Goal: Navigation & Orientation: Find specific page/section

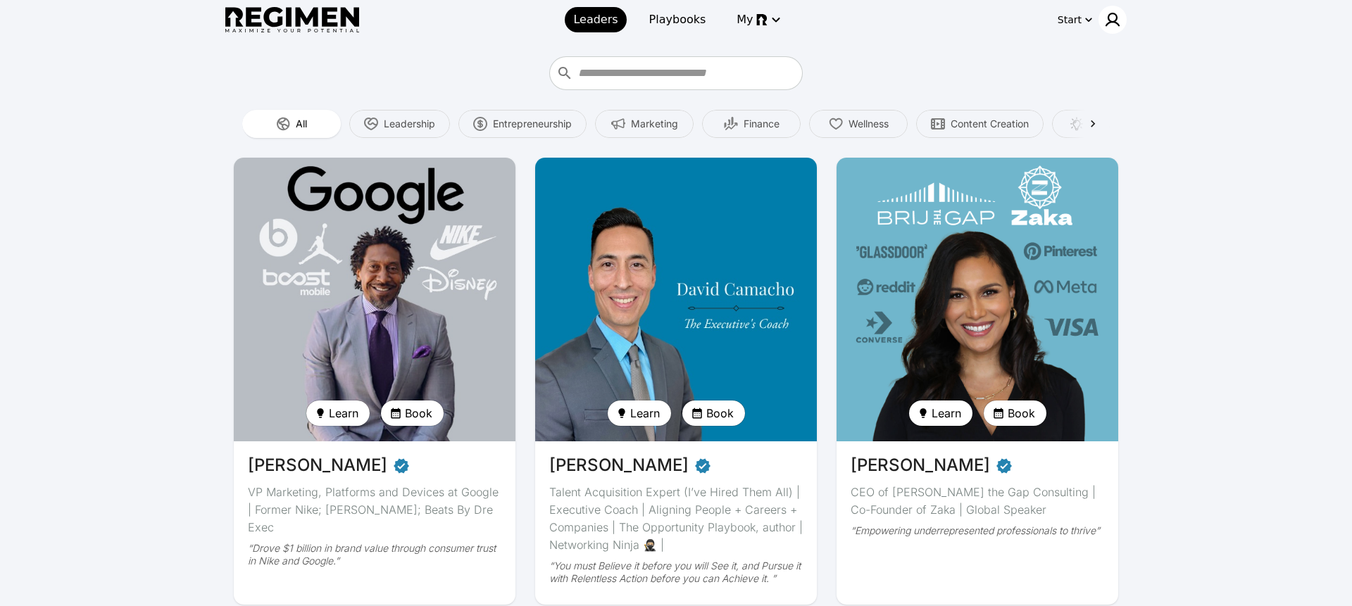
click at [1116, 21] on img at bounding box center [1112, 19] width 17 height 17
click at [951, 49] on div at bounding box center [676, 303] width 1352 height 606
click at [1111, 13] on img at bounding box center [1112, 19] width 17 height 17
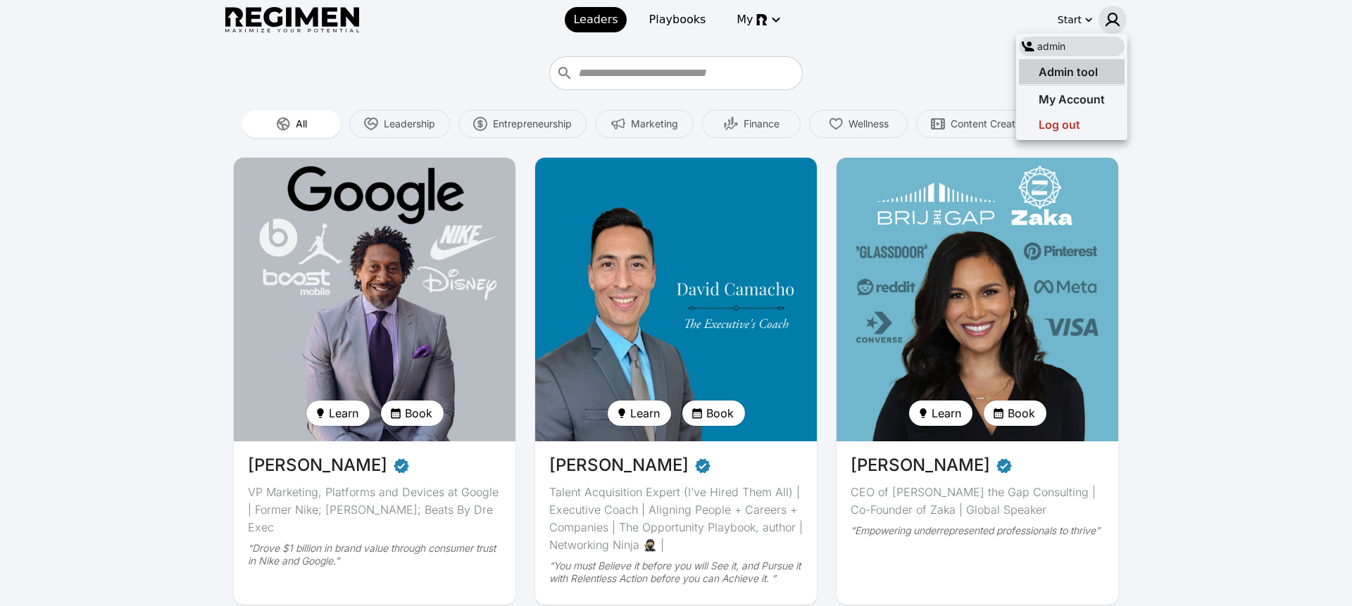
click at [1073, 72] on span "Admin tool" at bounding box center [1068, 72] width 59 height 14
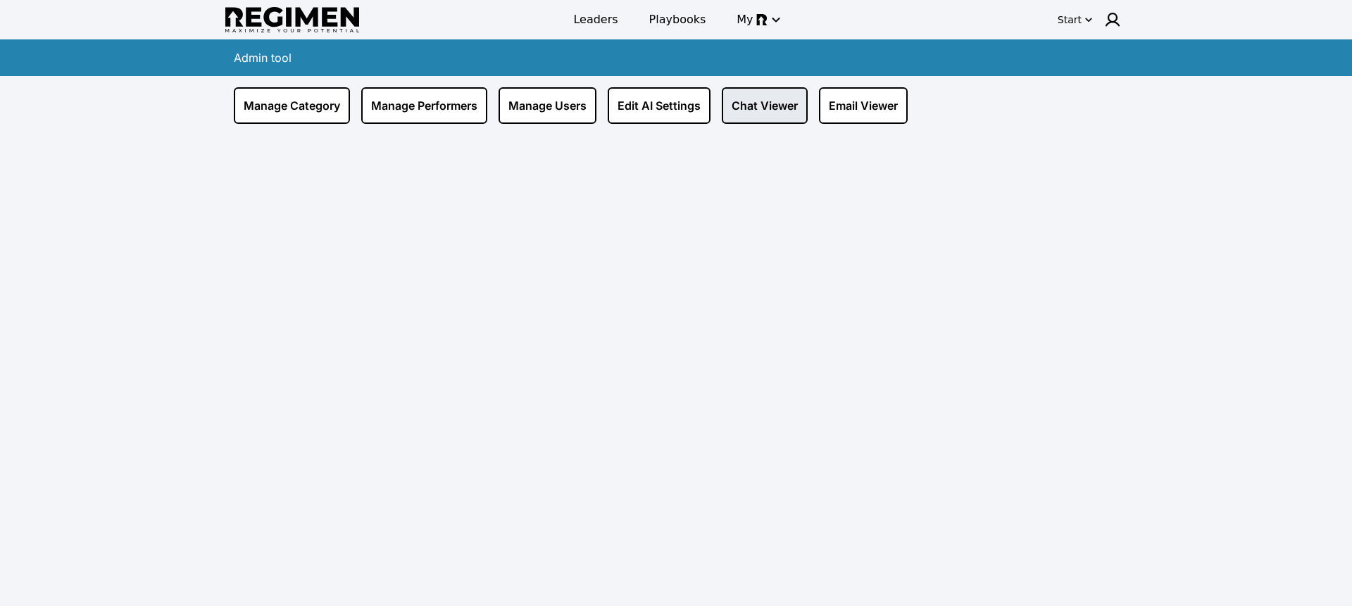
click at [787, 120] on link "Chat Viewer" at bounding box center [765, 105] width 86 height 37
click at [883, 108] on link "Email Viewer" at bounding box center [863, 105] width 89 height 37
click at [656, 119] on link "Edit AI Settings" at bounding box center [659, 105] width 103 height 37
click at [552, 117] on link "Manage Users" at bounding box center [548, 105] width 98 height 37
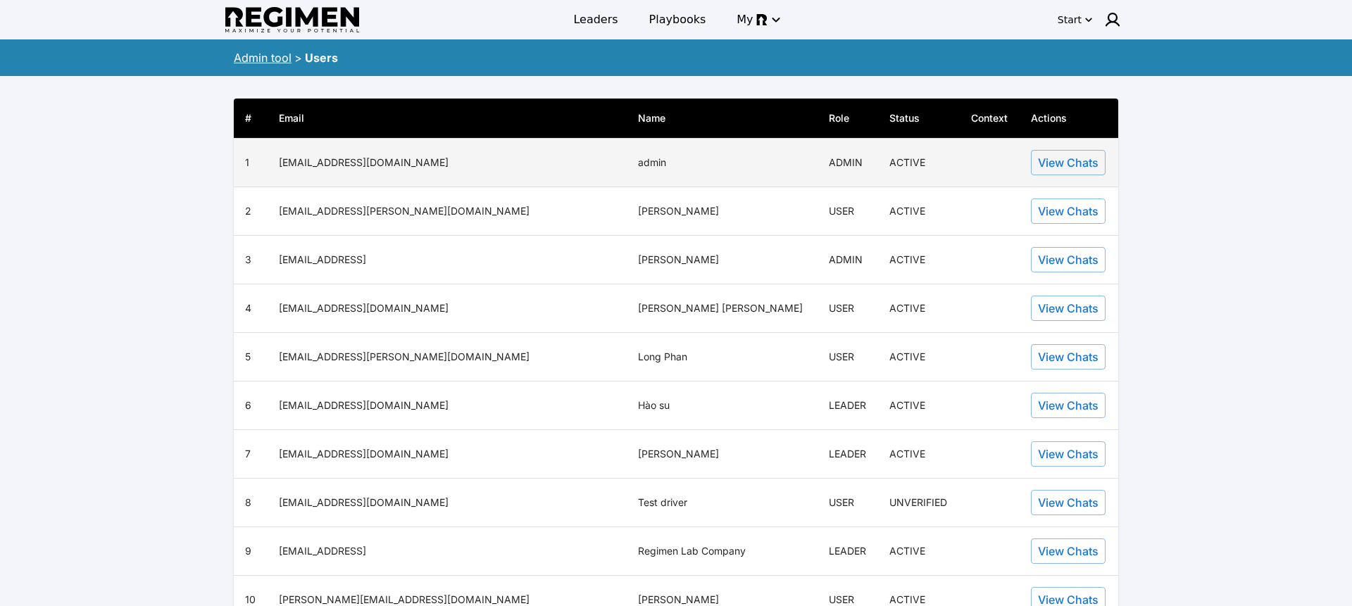
click at [1040, 167] on button "View Chats" at bounding box center [1068, 162] width 75 height 25
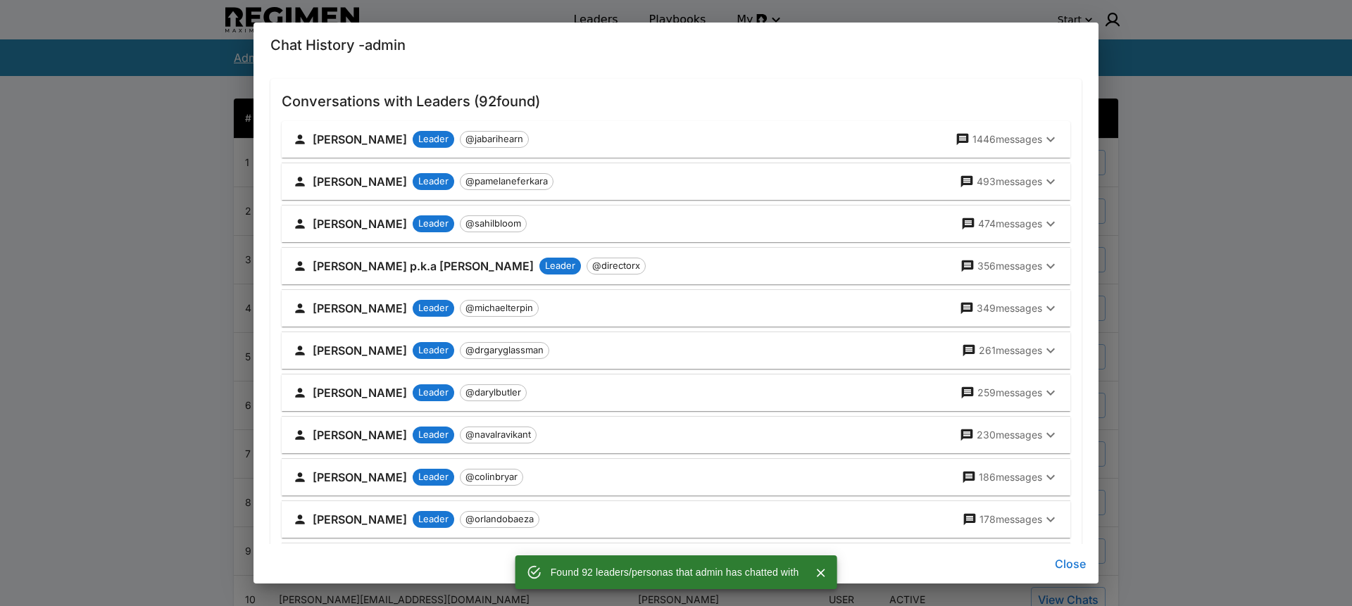
click at [1032, 143] on p "1446 messages" at bounding box center [1008, 139] width 70 height 14
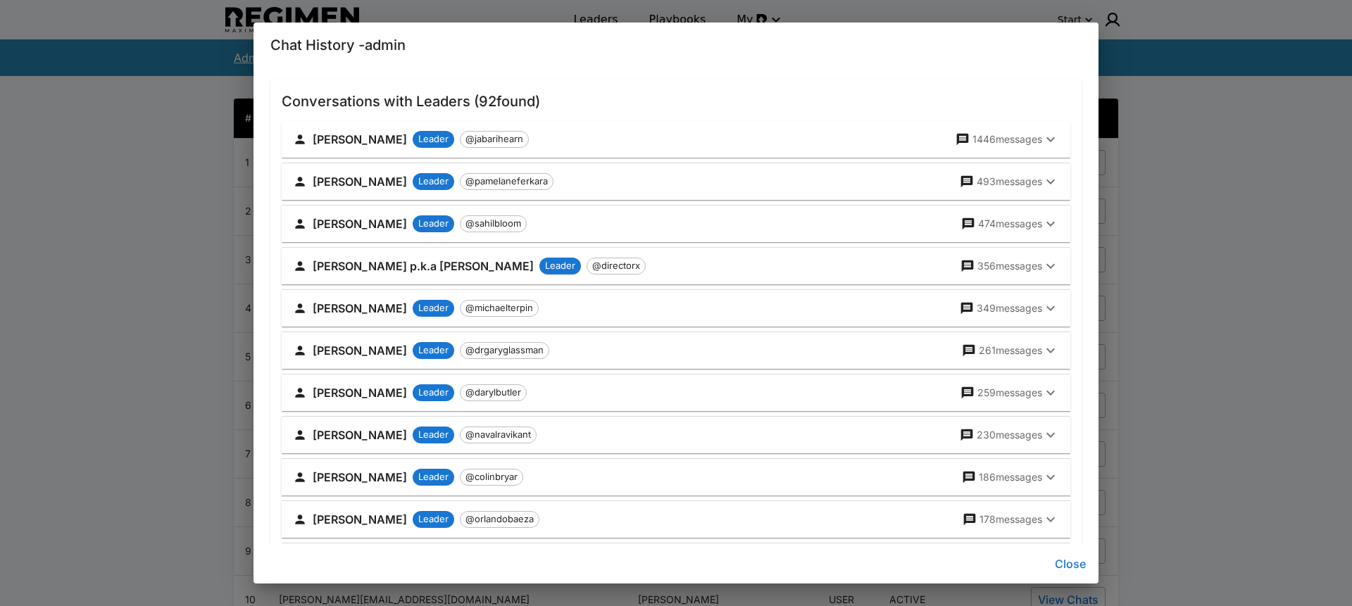
click at [1049, 140] on icon "button" at bounding box center [1051, 139] width 8 height 5
click at [1053, 137] on icon "button" at bounding box center [1050, 139] width 17 height 17
click at [1040, 142] on p "1446 messages" at bounding box center [1008, 139] width 70 height 14
click at [1051, 139] on icon "button" at bounding box center [1051, 139] width 8 height 5
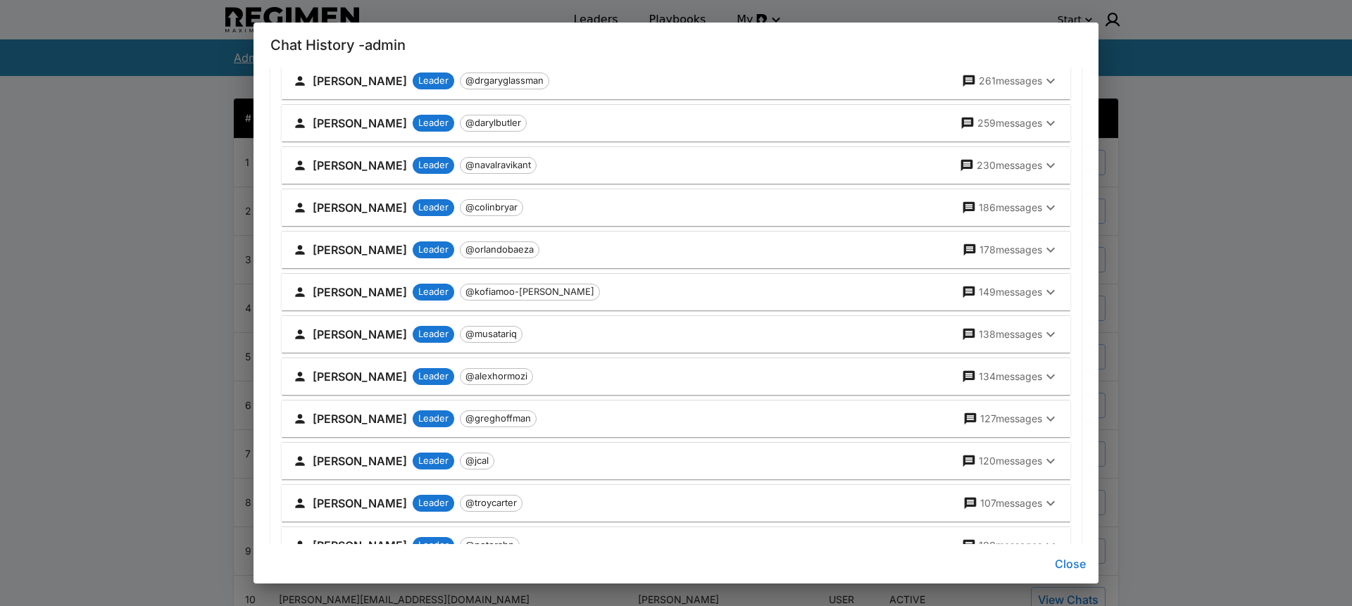
scroll to position [266, 0]
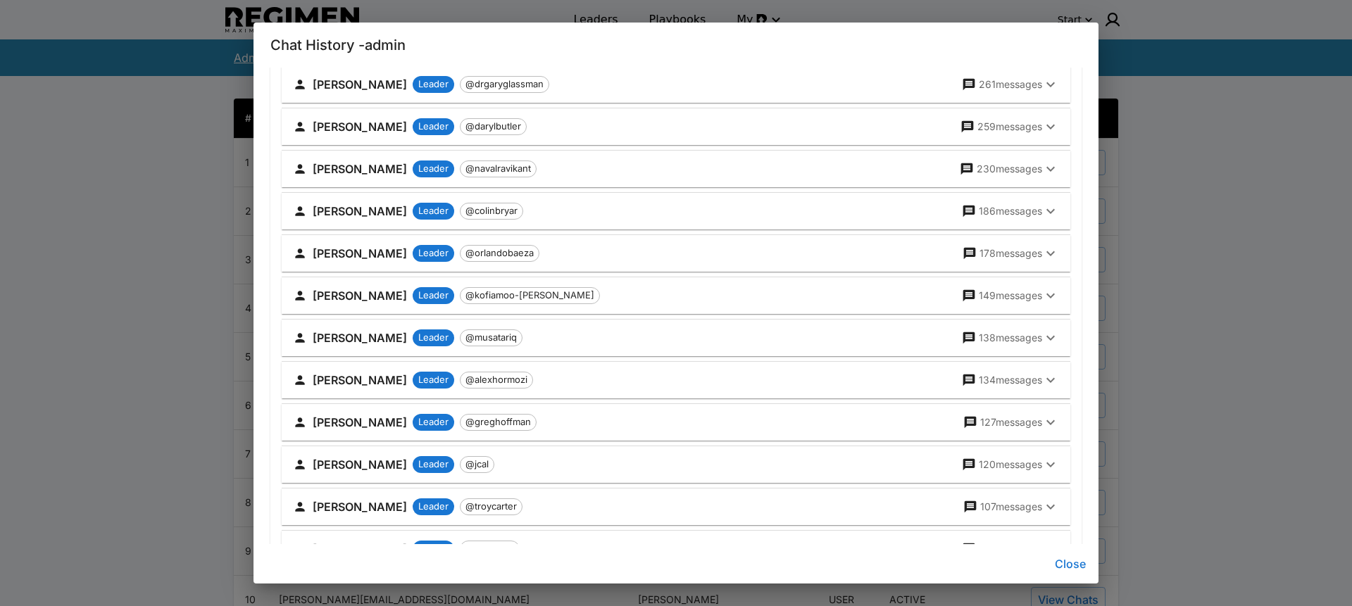
click at [1009, 168] on p "230 messages" at bounding box center [1009, 169] width 65 height 14
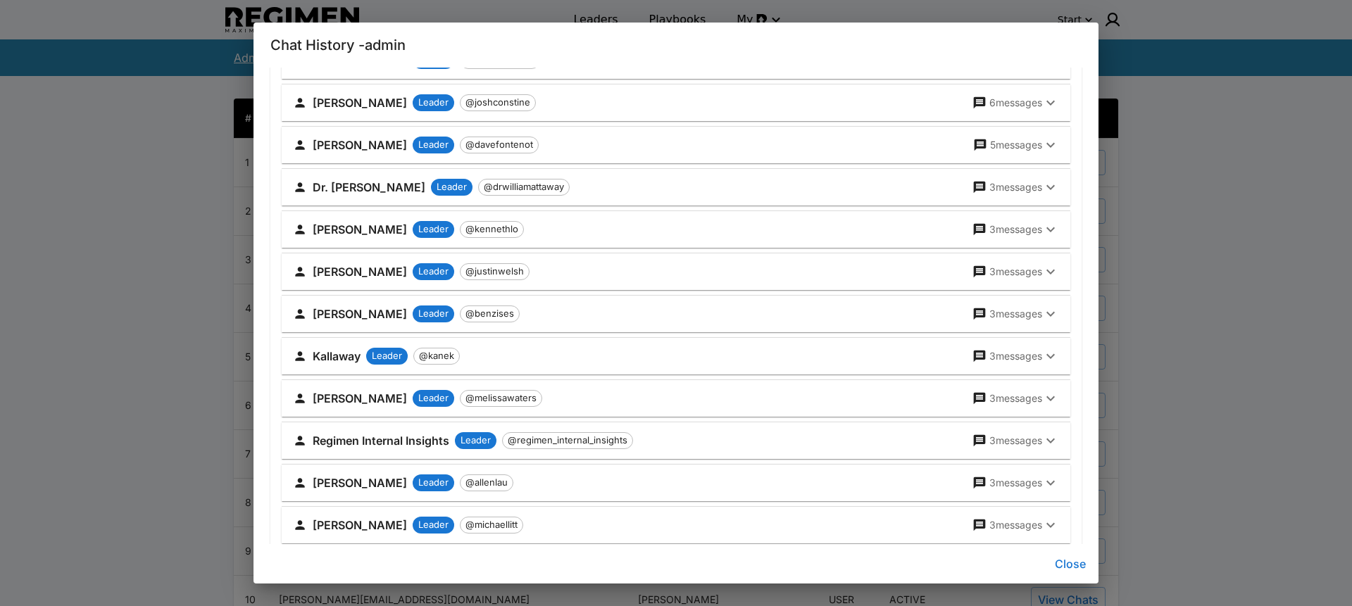
scroll to position [3541, 0]
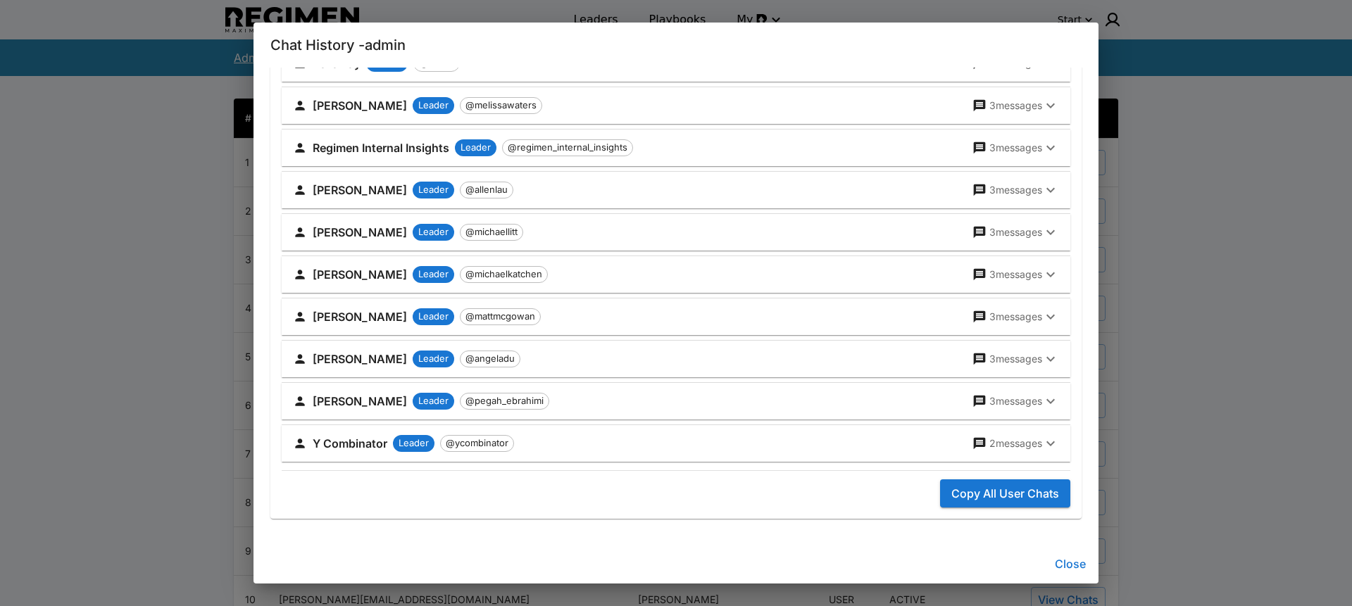
click at [990, 441] on p "2 messages" at bounding box center [1016, 444] width 53 height 14
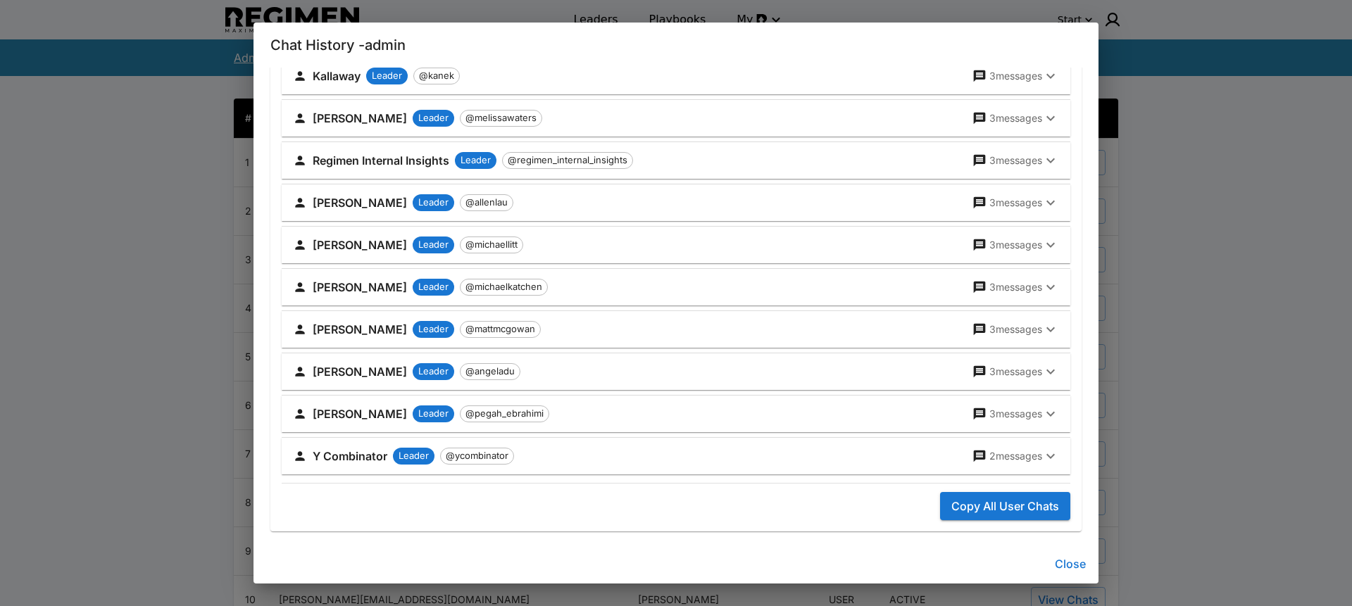
scroll to position [4031, 0]
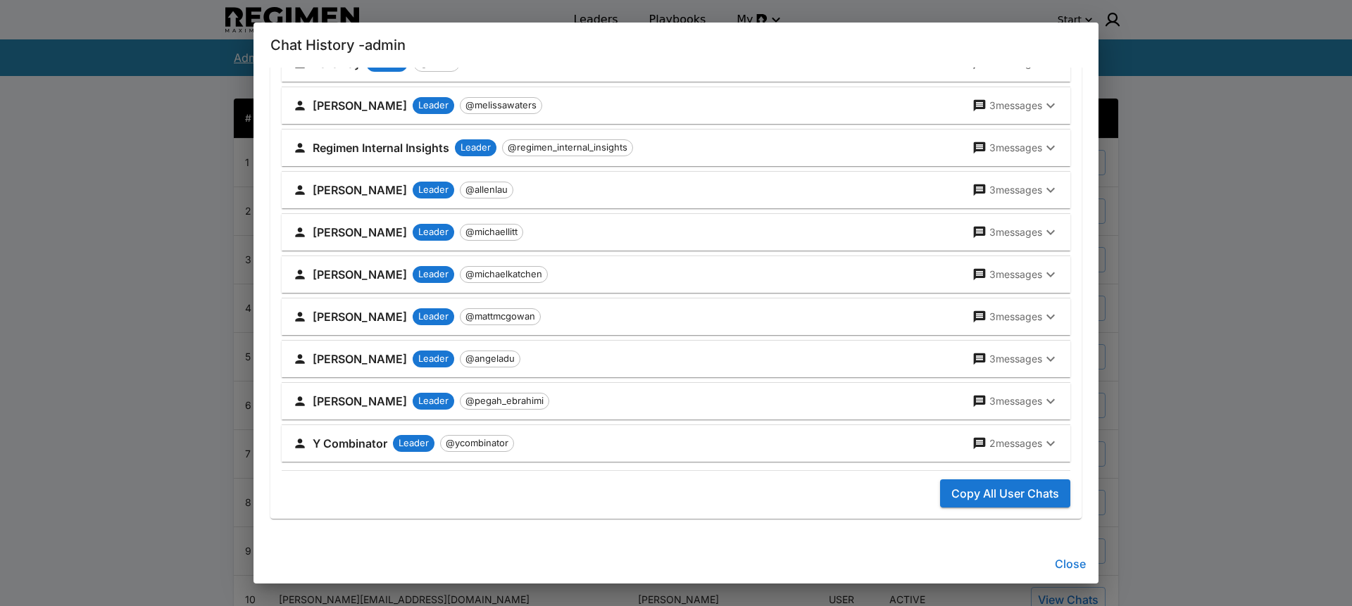
click at [987, 454] on button "Y Combinator Leader @ycombinator 2 messages" at bounding box center [676, 443] width 789 height 37
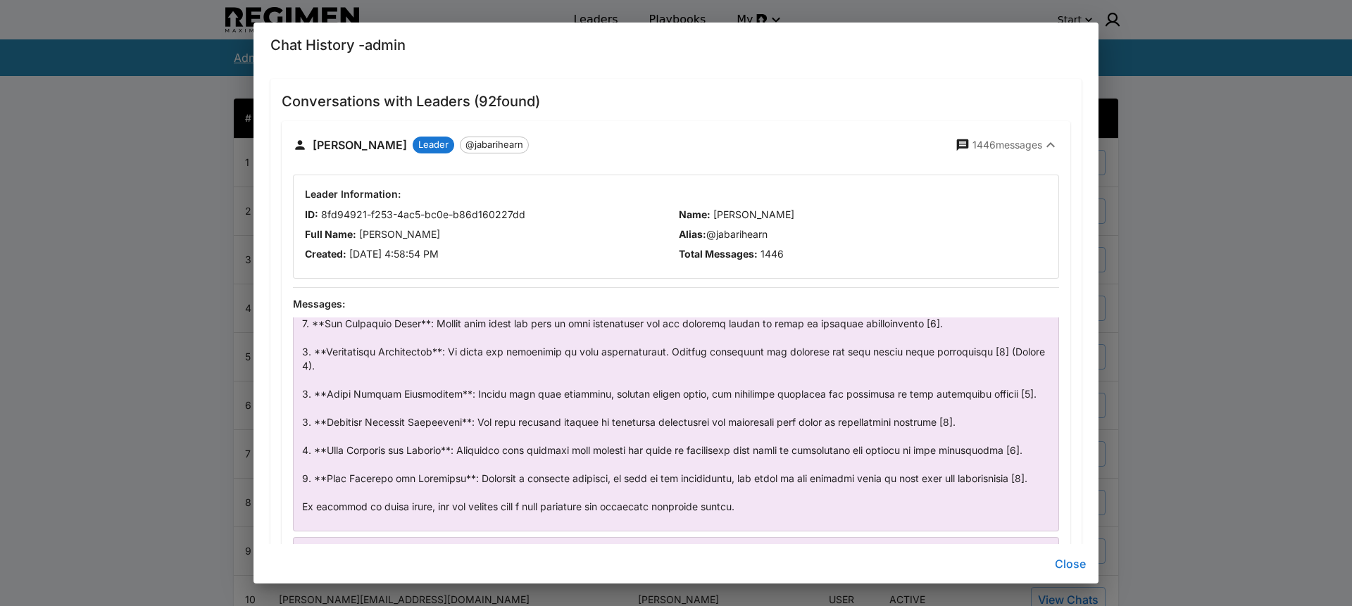
scroll to position [16180, 0]
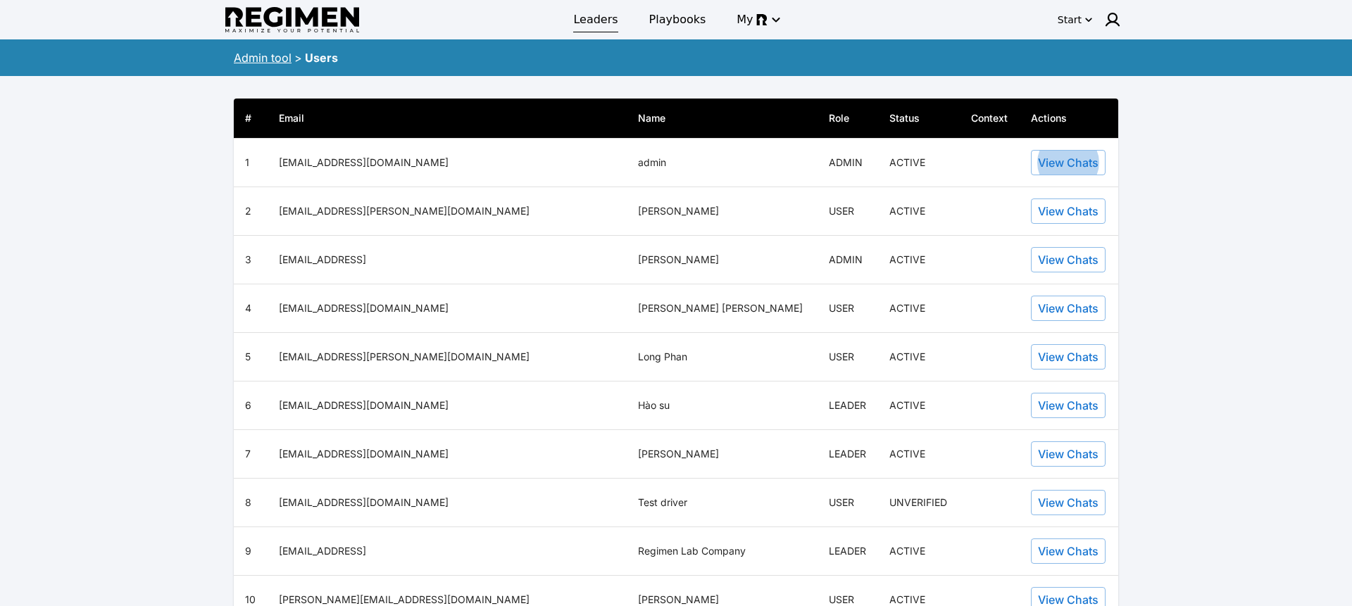
click at [601, 27] on span "Leaders" at bounding box center [595, 19] width 44 height 17
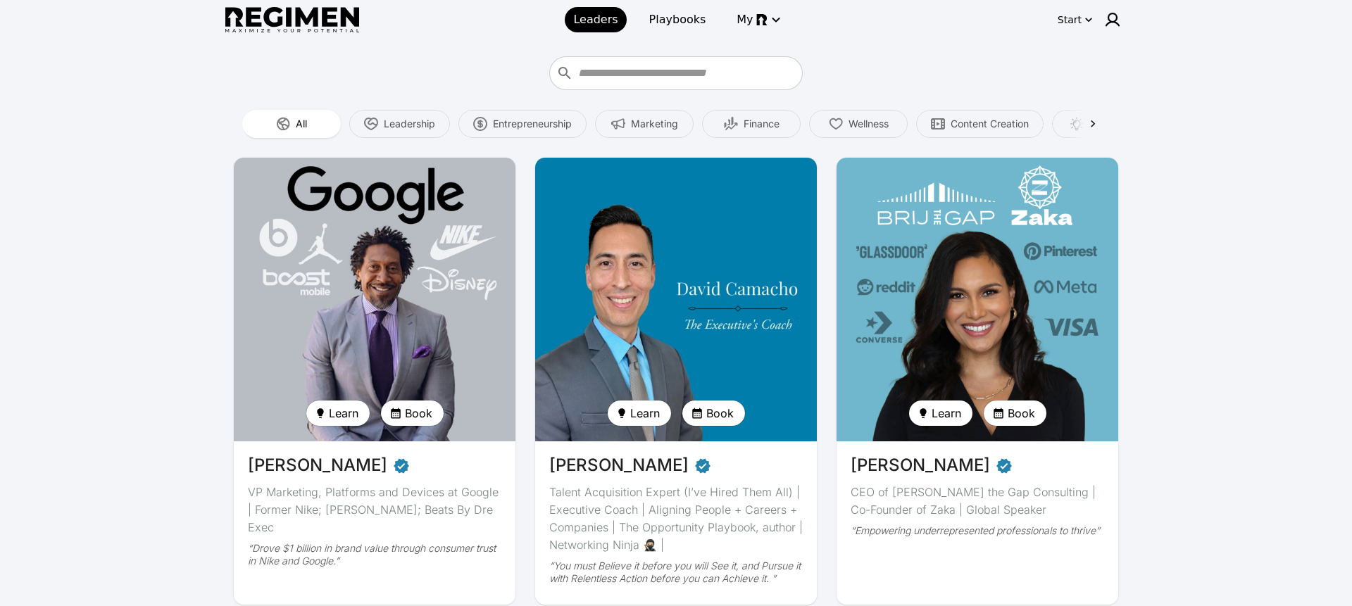
click at [647, 285] on img at bounding box center [676, 300] width 290 height 292
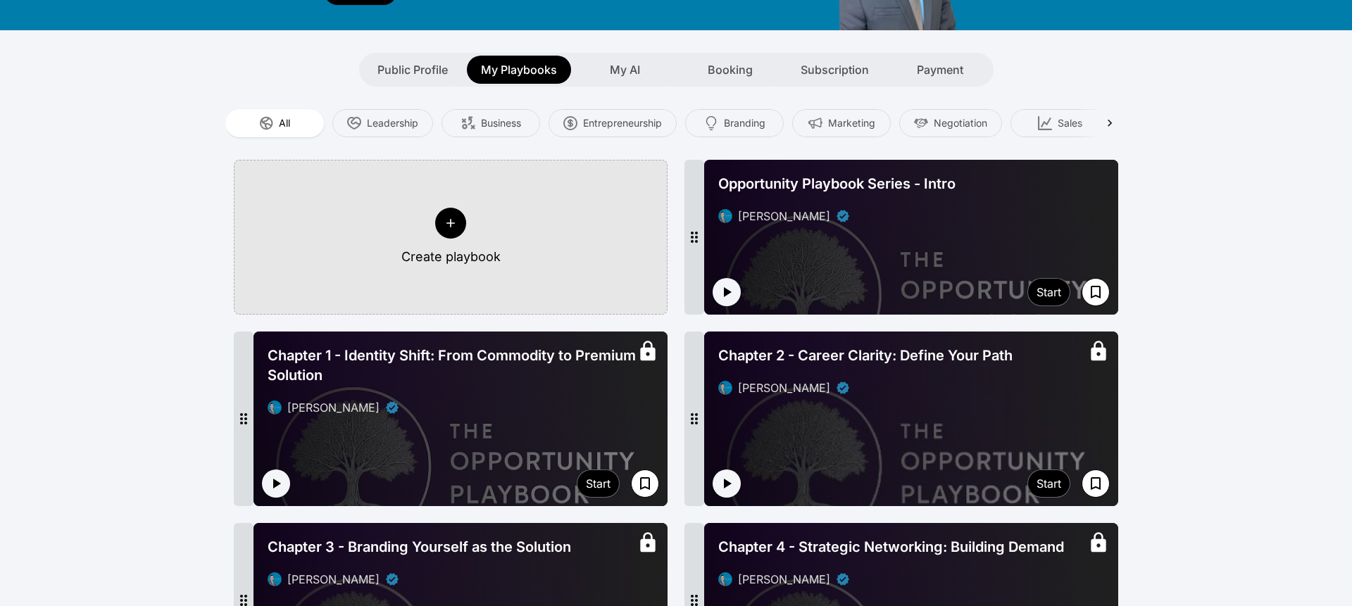
scroll to position [154, 0]
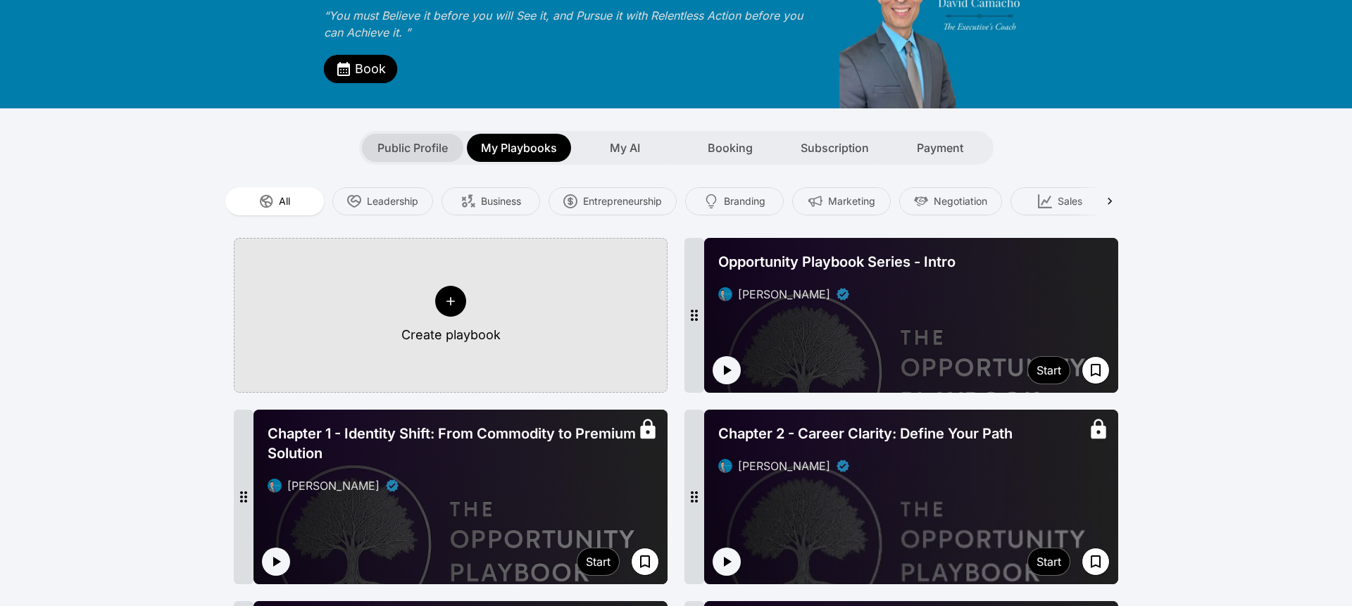
click at [423, 139] on span "Public Profile" at bounding box center [413, 147] width 70 height 17
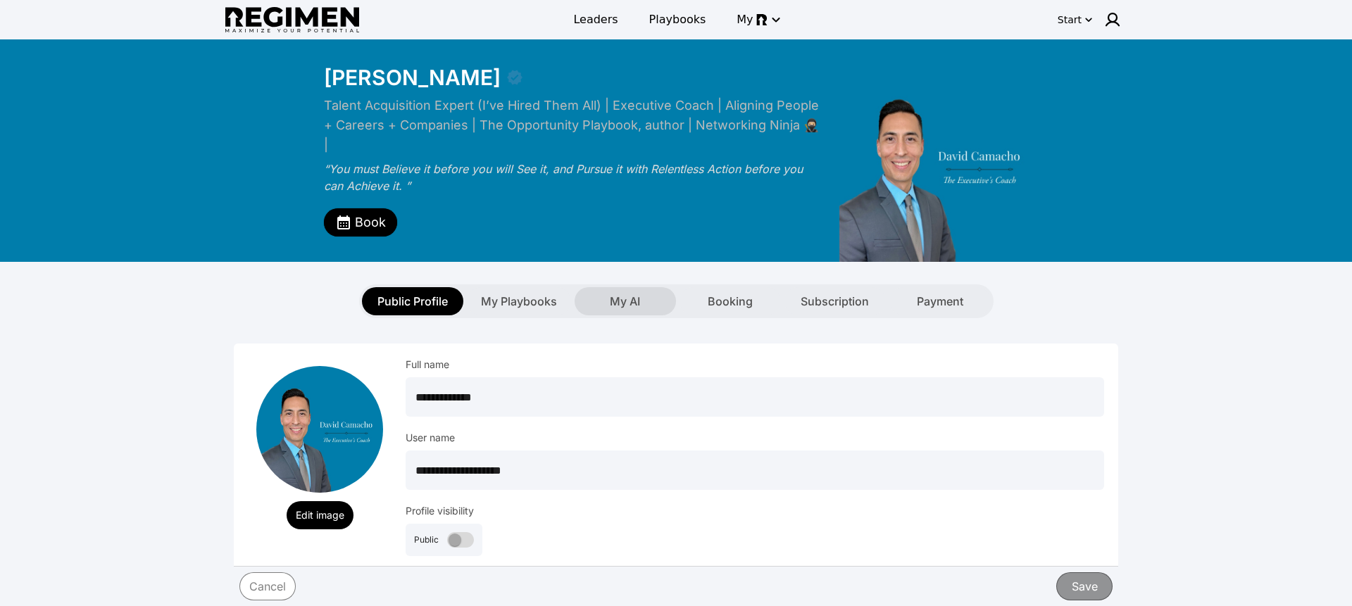
click at [644, 291] on div "My AI" at bounding box center [625, 301] width 101 height 28
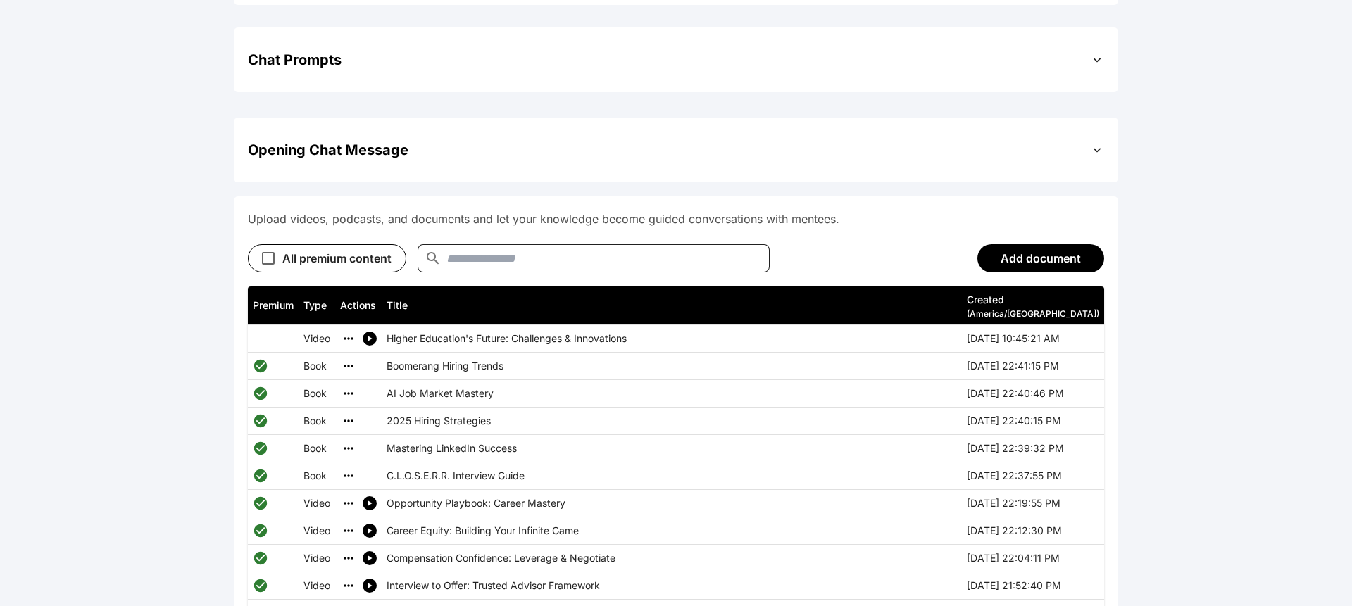
scroll to position [517, 0]
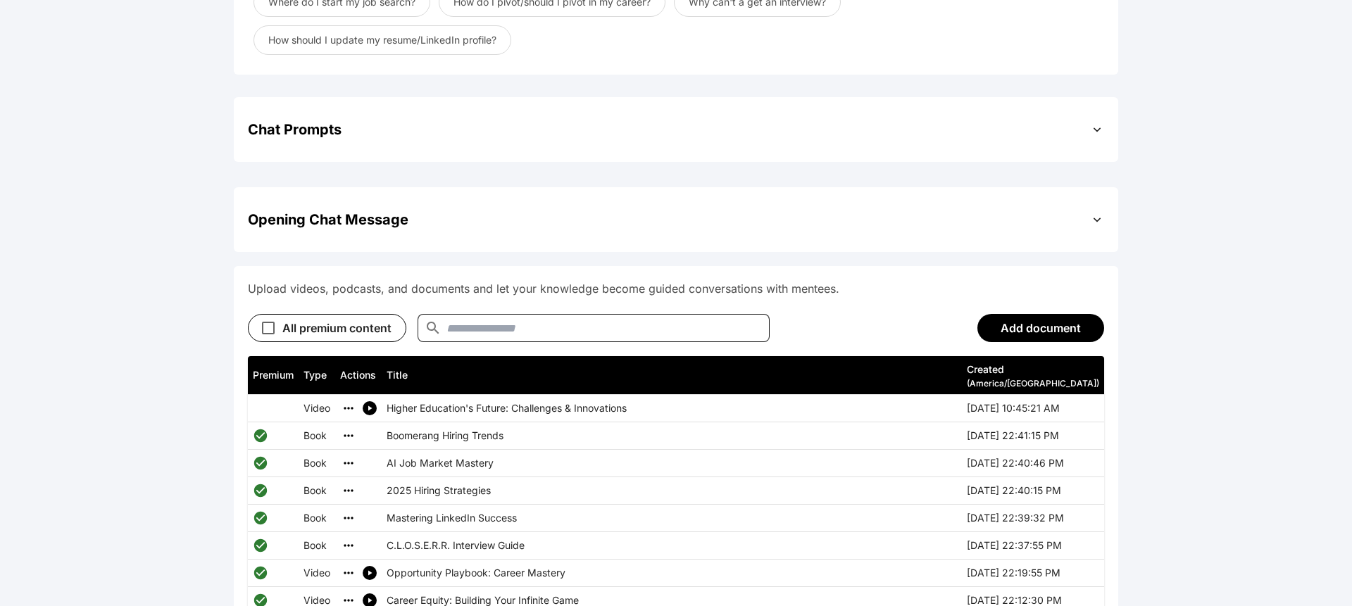
click at [512, 208] on div "Opening Chat Message" at bounding box center [676, 219] width 856 height 37
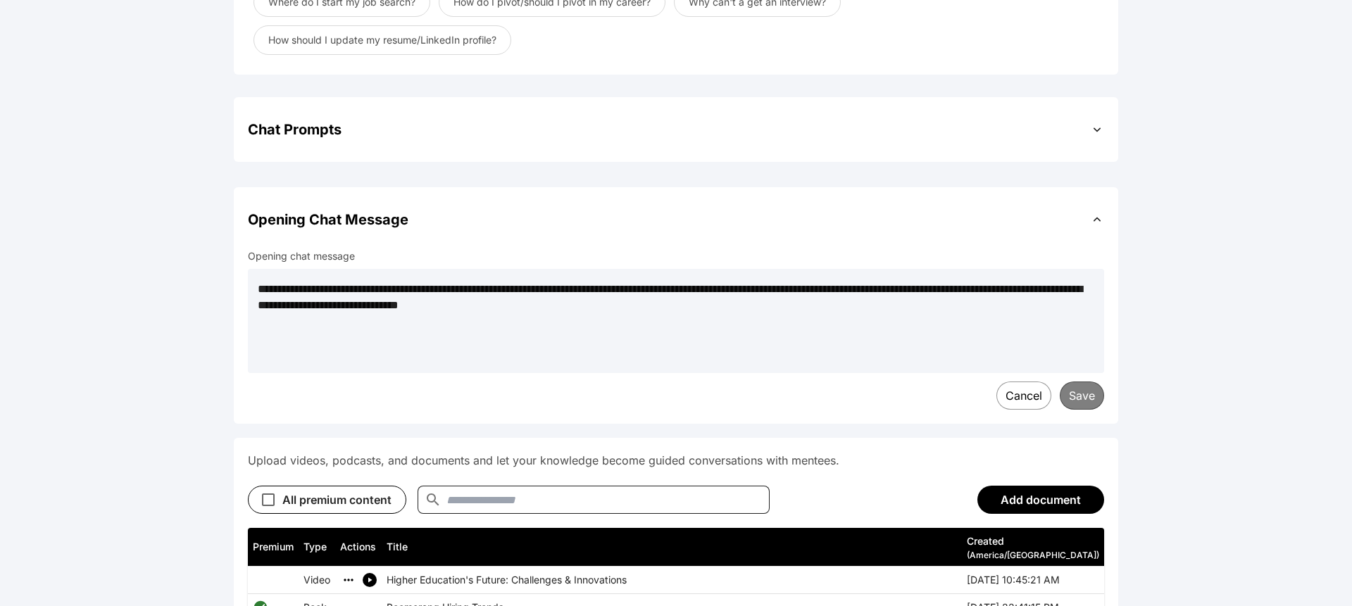
click at [535, 213] on div "Opening Chat Message" at bounding box center [676, 219] width 856 height 37
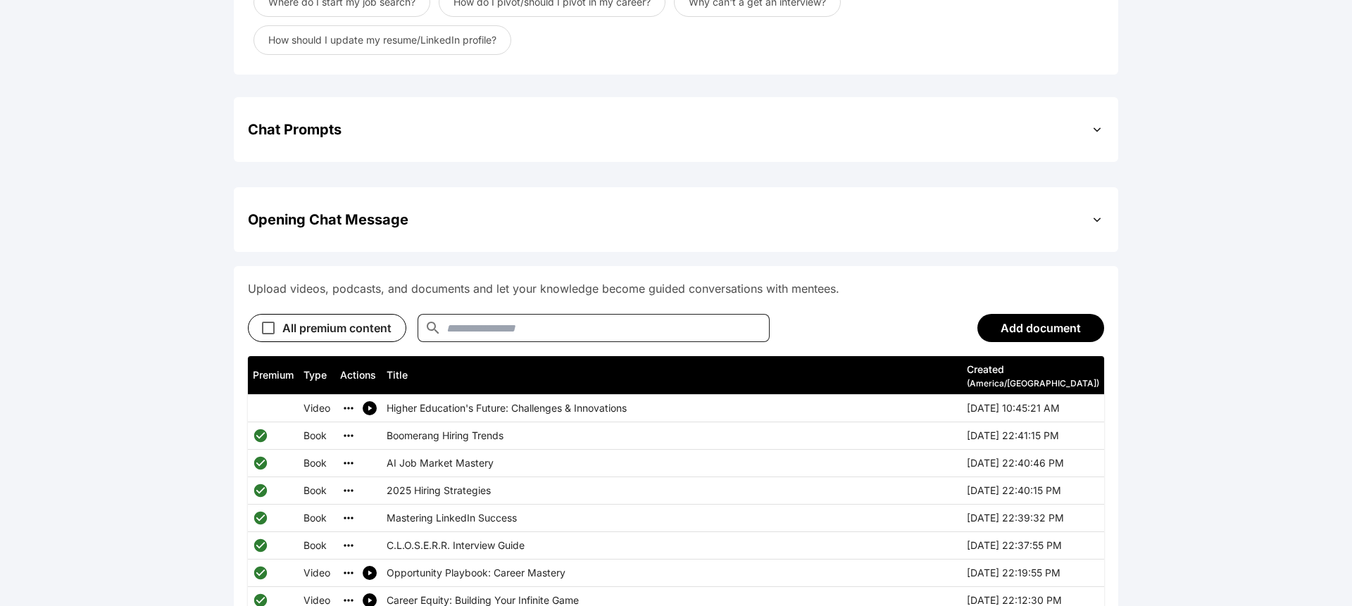
click at [527, 111] on div "Chat Prompts" at bounding box center [676, 129] width 856 height 37
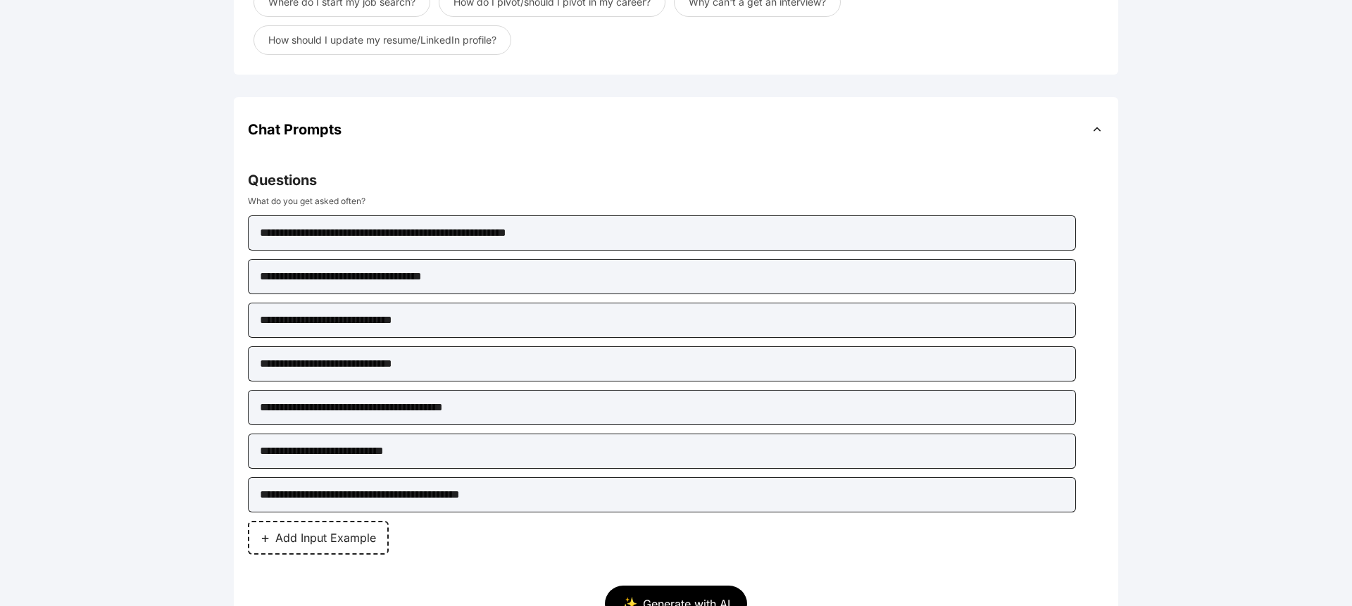
click at [525, 111] on div "Chat Prompts" at bounding box center [676, 129] width 856 height 37
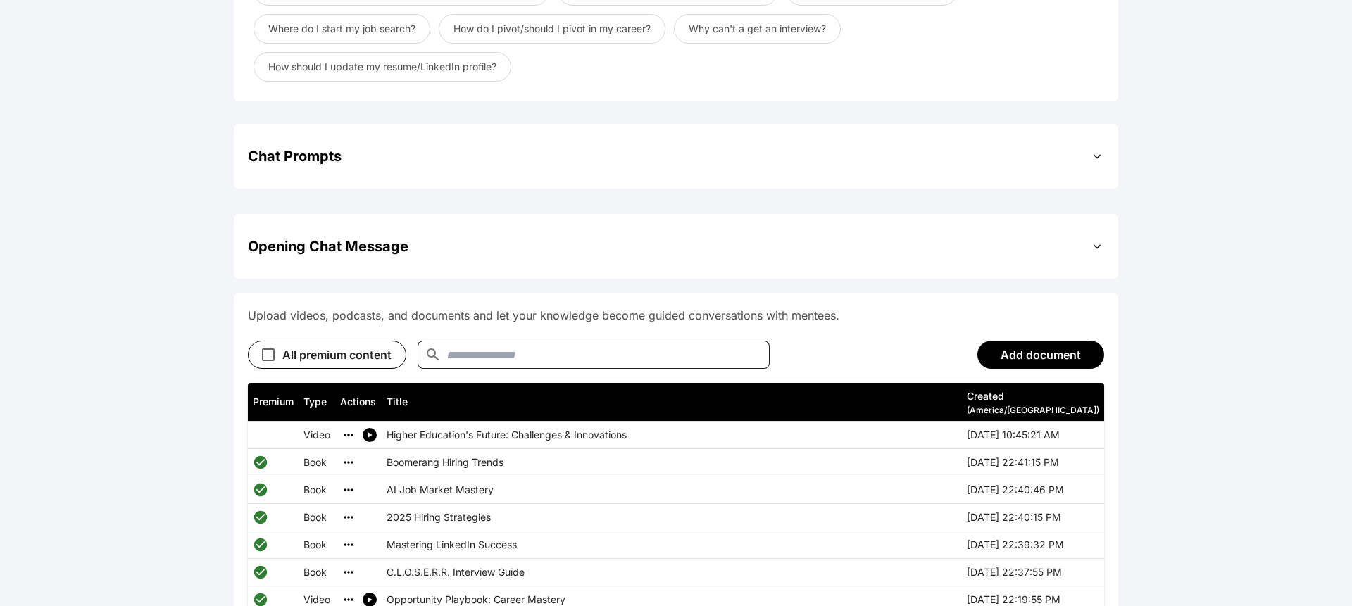
scroll to position [186, 0]
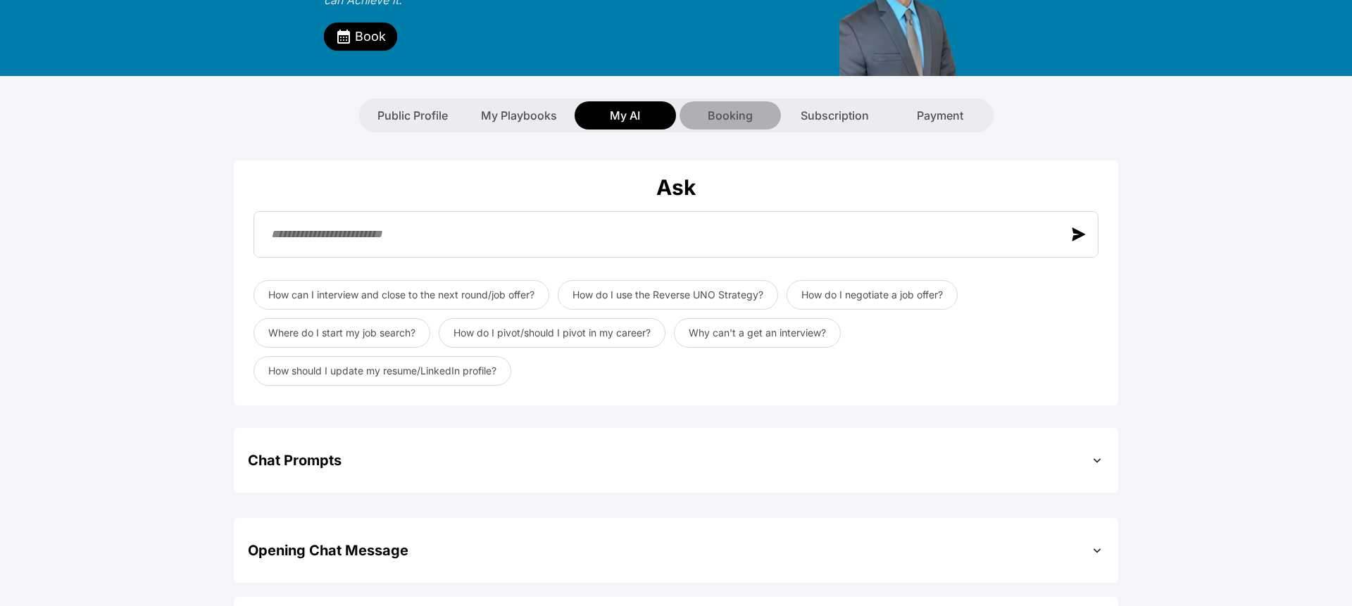
click at [735, 107] on div "Booking" at bounding box center [730, 115] width 101 height 28
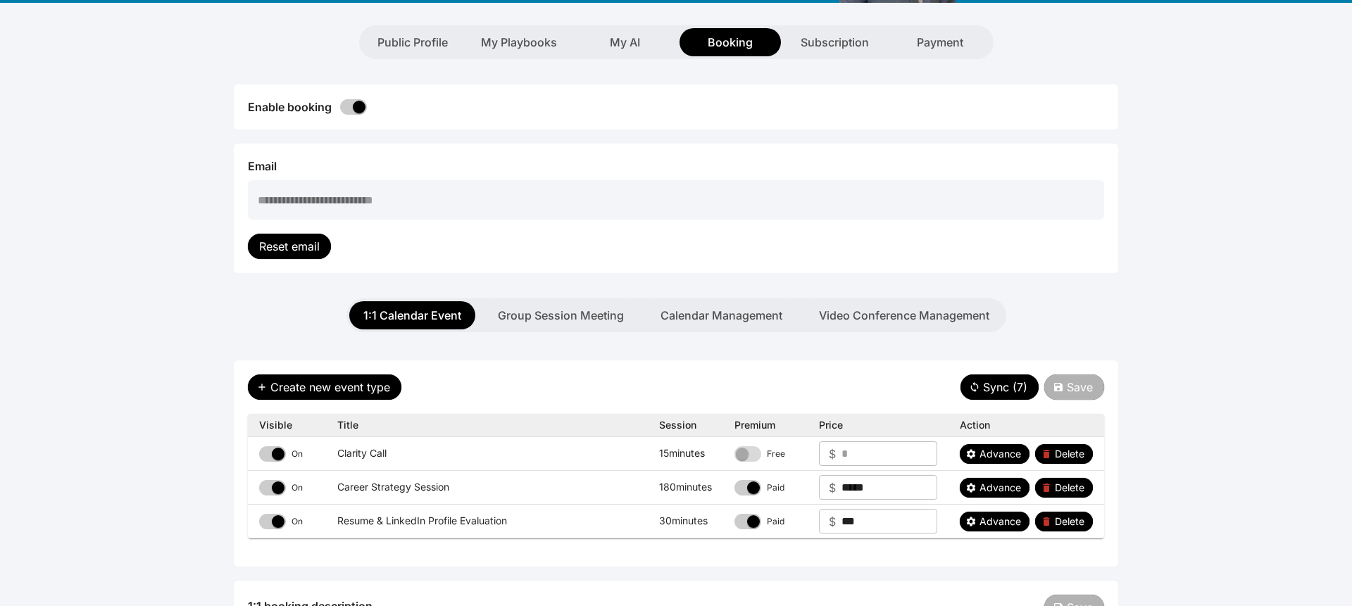
scroll to position [20, 0]
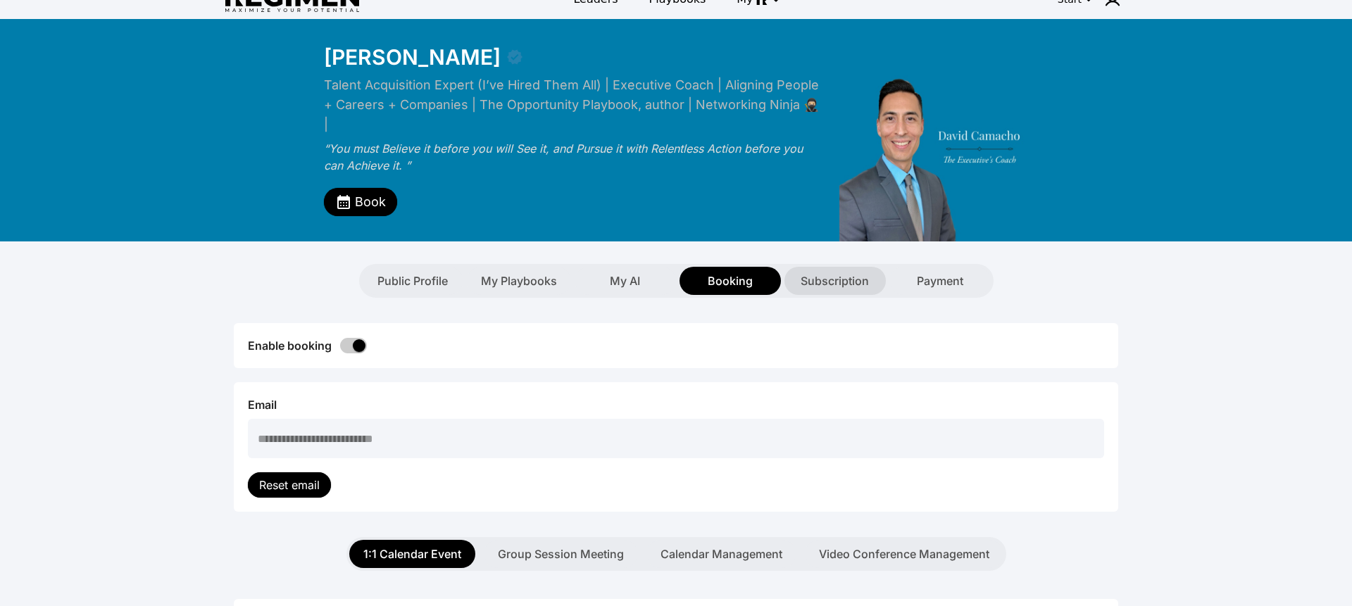
click at [855, 273] on span "Subscription" at bounding box center [835, 281] width 68 height 17
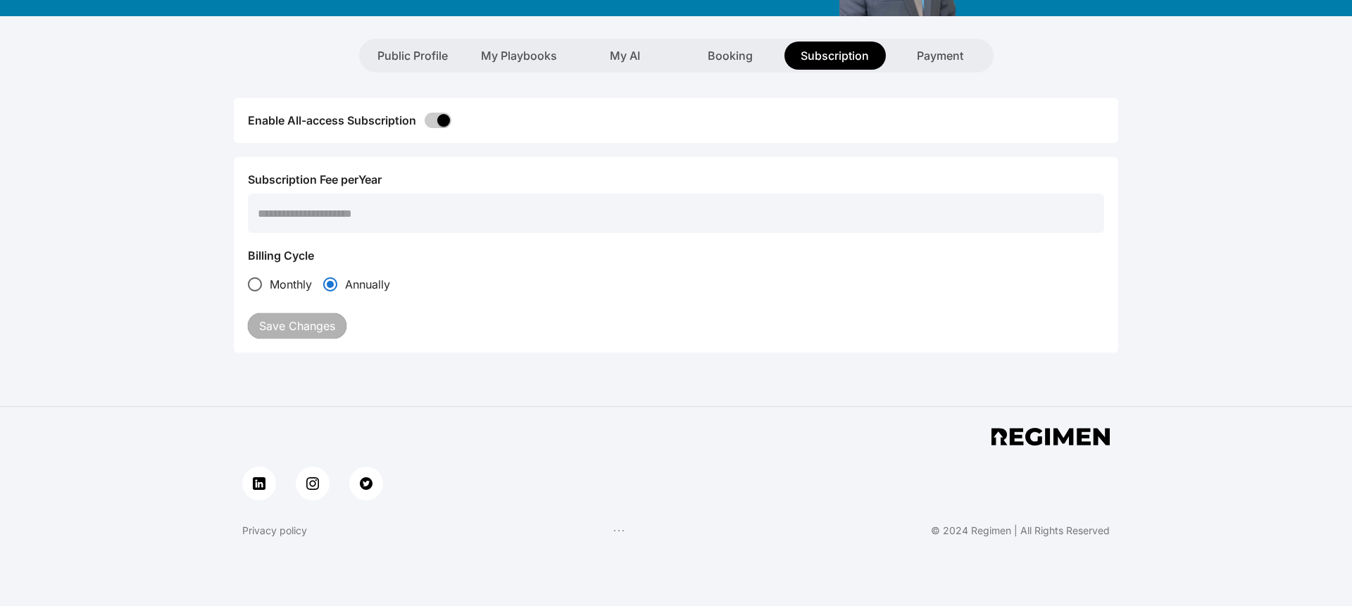
scroll to position [117, 0]
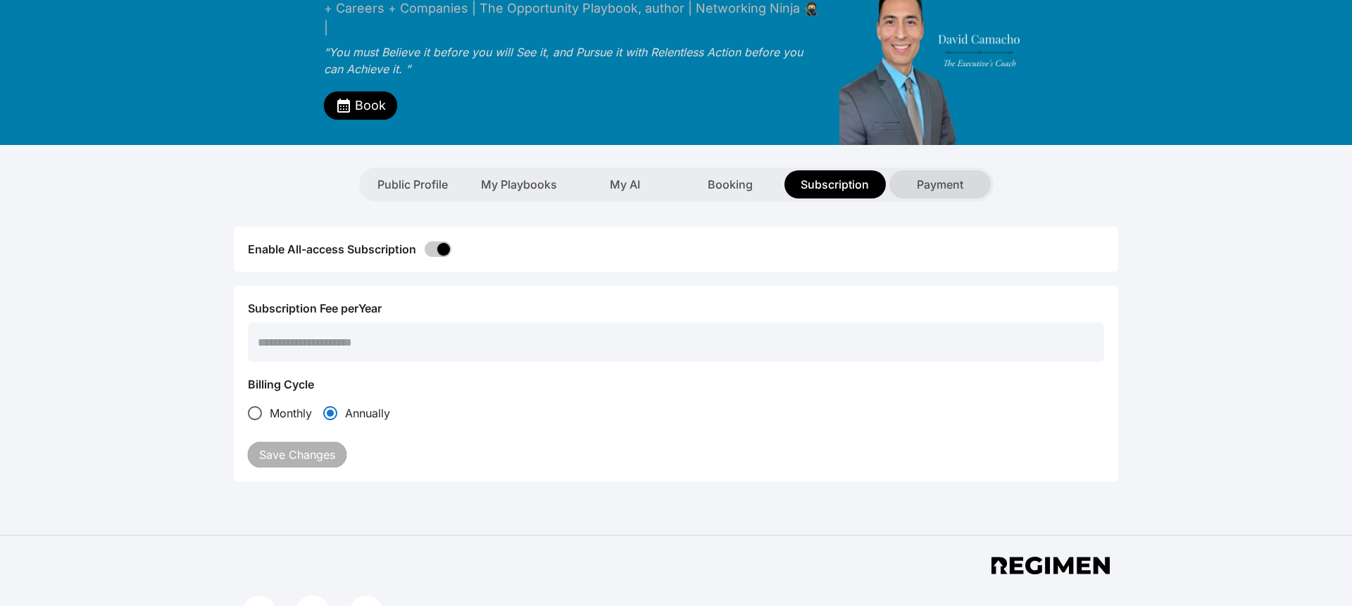
click at [937, 176] on span "Payment" at bounding box center [940, 184] width 46 height 17
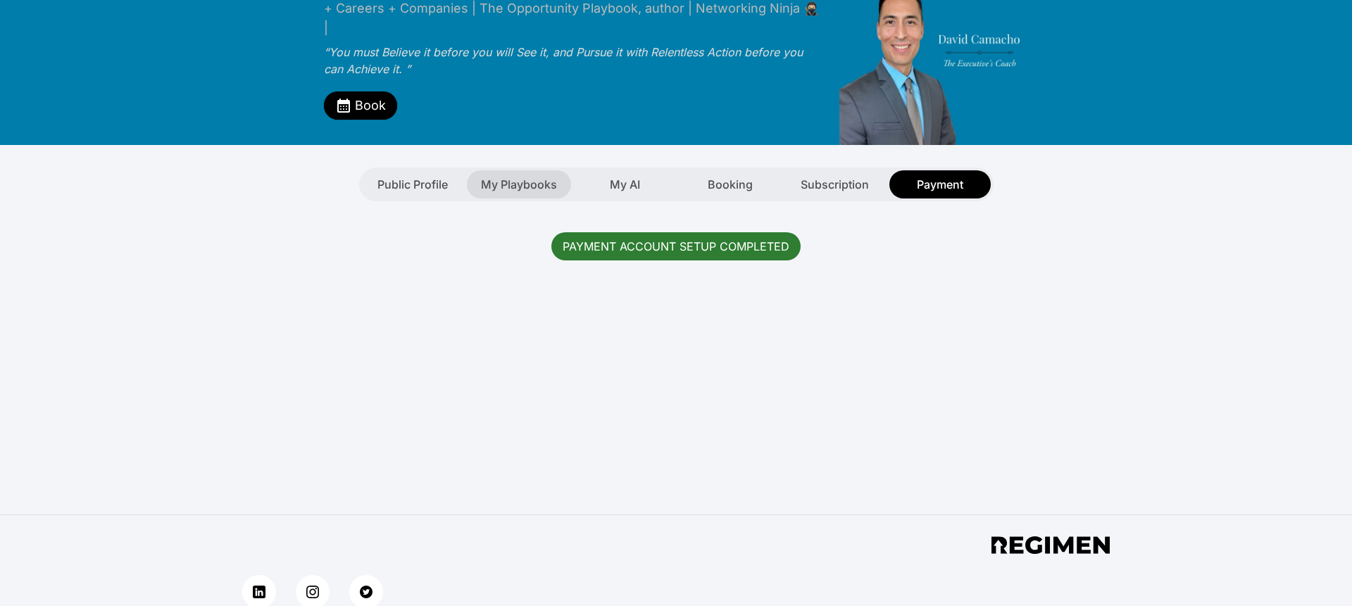
click at [490, 176] on span "My Playbooks" at bounding box center [519, 184] width 76 height 17
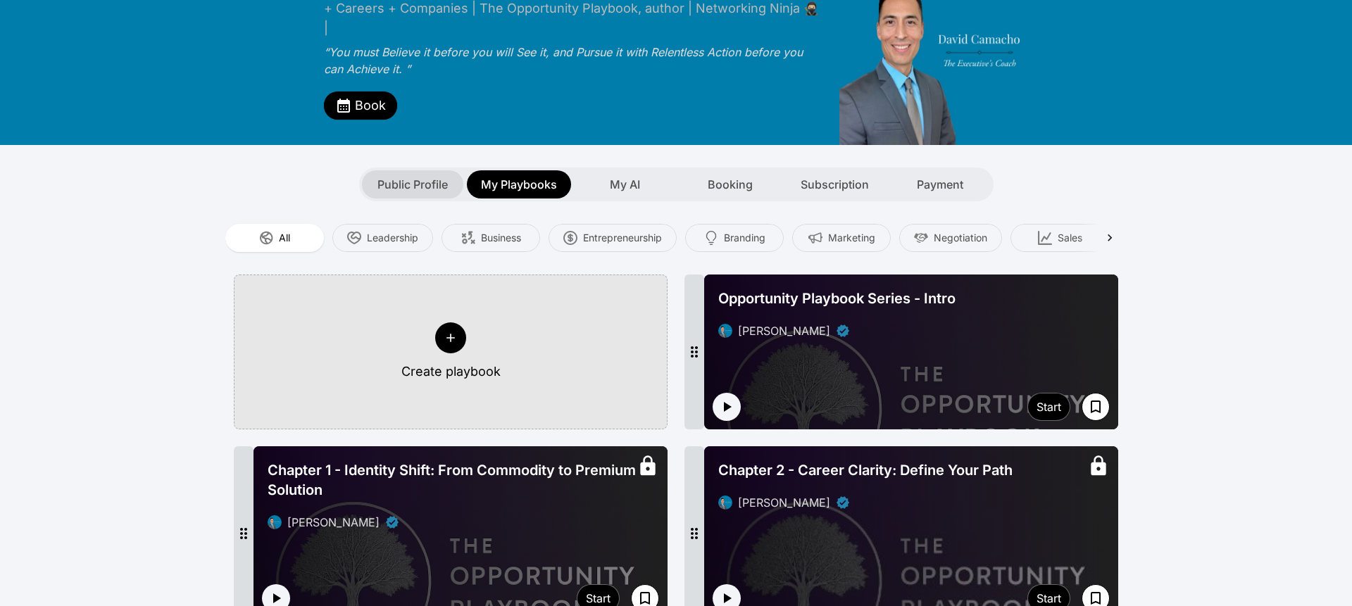
click at [418, 176] on span "Public Profile" at bounding box center [413, 184] width 70 height 17
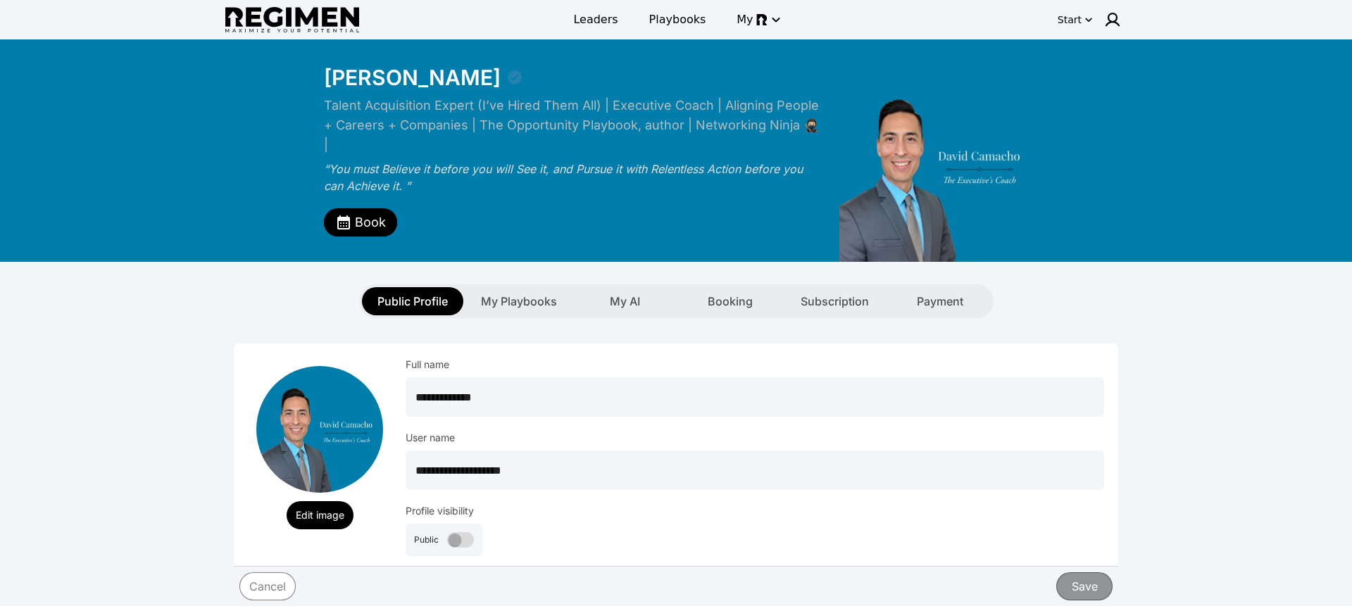
click at [657, 94] on div "[PERSON_NAME] Talent Acquisition Expert (I’ve Hired Them All) | Executive Coach…" at bounding box center [676, 150] width 721 height 223
click at [1111, 26] on img at bounding box center [1112, 19] width 17 height 17
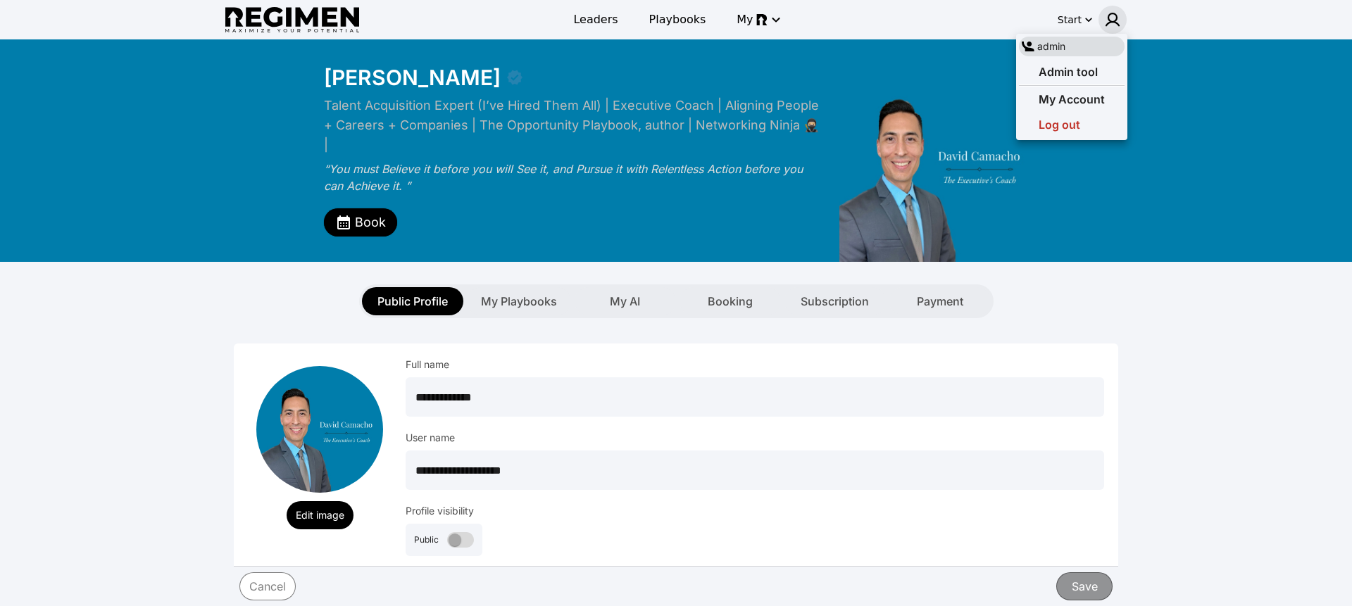
click at [921, 51] on div at bounding box center [676, 303] width 1352 height 606
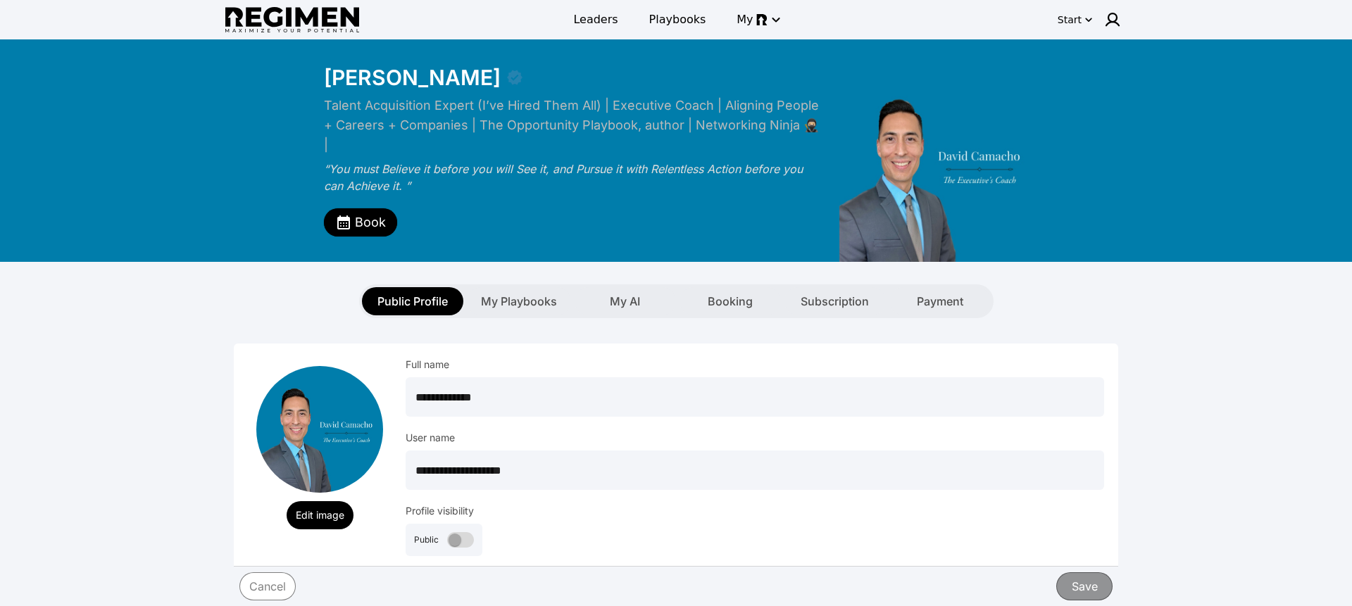
click at [1090, 23] on icon "button" at bounding box center [1089, 20] width 14 height 14
click at [942, 47] on div at bounding box center [676, 303] width 1352 height 606
click at [594, 24] on span "Leaders" at bounding box center [595, 19] width 44 height 17
